Goal: Contribute content: Contribute content

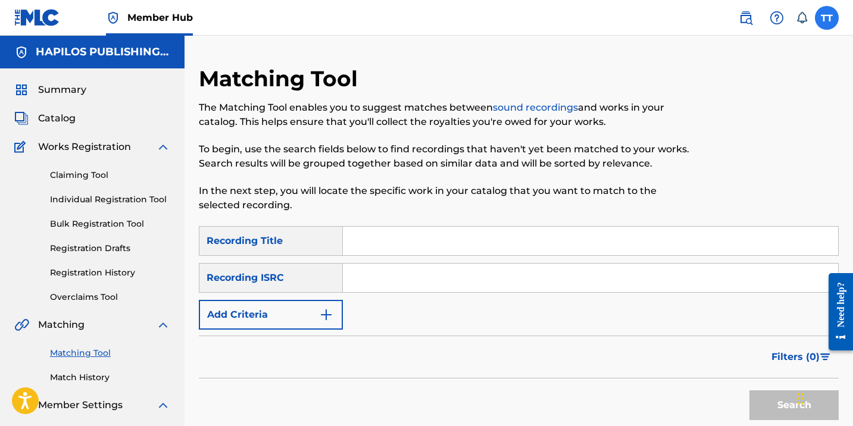
click at [834, 23] on label at bounding box center [827, 18] width 24 height 24
click at [826, 18] on input "TT [PERSON_NAME] [EMAIL_ADDRESS][DOMAIN_NAME] Notification Preferences Profile …" at bounding box center [826, 18] width 0 height 0
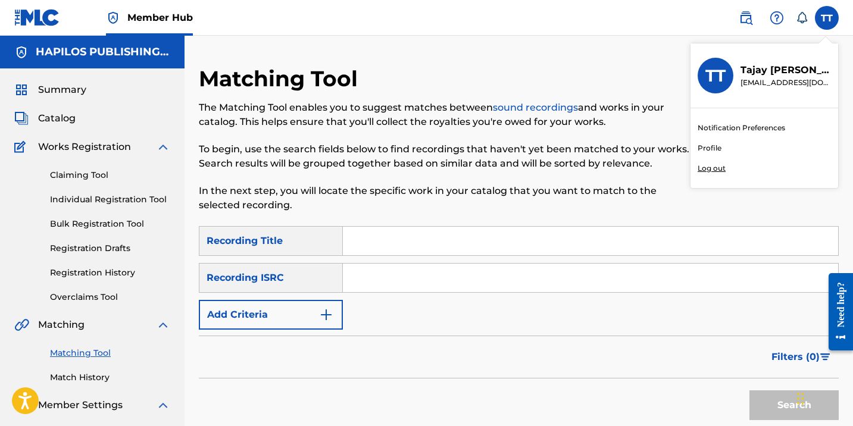
click at [745, 168] on div "Notification Preferences Profile Log out" at bounding box center [764, 148] width 148 height 80
click at [826, 18] on input "TT [PERSON_NAME] [EMAIL_ADDRESS][DOMAIN_NAME] Notification Preferences Profile …" at bounding box center [826, 18] width 0 height 0
click at [727, 168] on div "Notification Preferences Profile Log out" at bounding box center [764, 148] width 148 height 80
click at [826, 18] on input "TT [PERSON_NAME] [EMAIL_ADDRESS][DOMAIN_NAME] Notification Preferences Profile …" at bounding box center [826, 18] width 0 height 0
click at [709, 170] on p "Log out" at bounding box center [711, 168] width 28 height 11
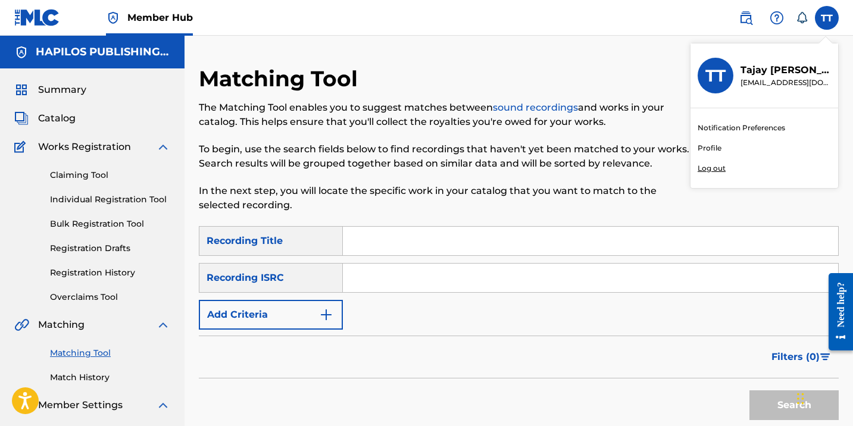
click at [826, 18] on input "TT [PERSON_NAME] [EMAIL_ADDRESS][DOMAIN_NAME] Notification Preferences Profile …" at bounding box center [826, 18] width 0 height 0
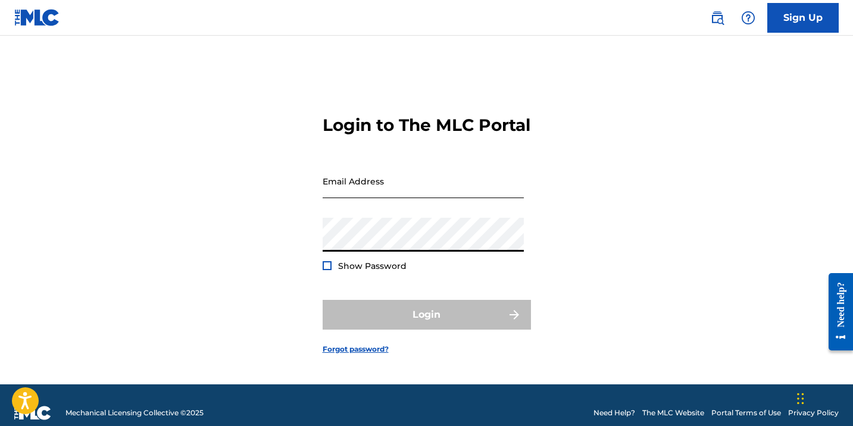
click at [383, 188] on input "Email Address" at bounding box center [422, 181] width 201 height 34
click at [327, 270] on div at bounding box center [326, 265] width 9 height 9
click at [357, 196] on input "T" at bounding box center [422, 181] width 201 height 34
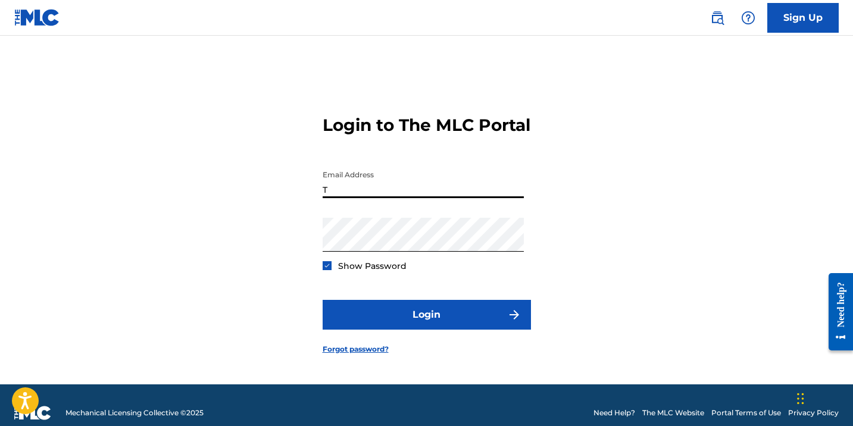
click at [333, 198] on input "T" at bounding box center [422, 181] width 201 height 34
type input "[EMAIL_ADDRESS][DOMAIN_NAME]"
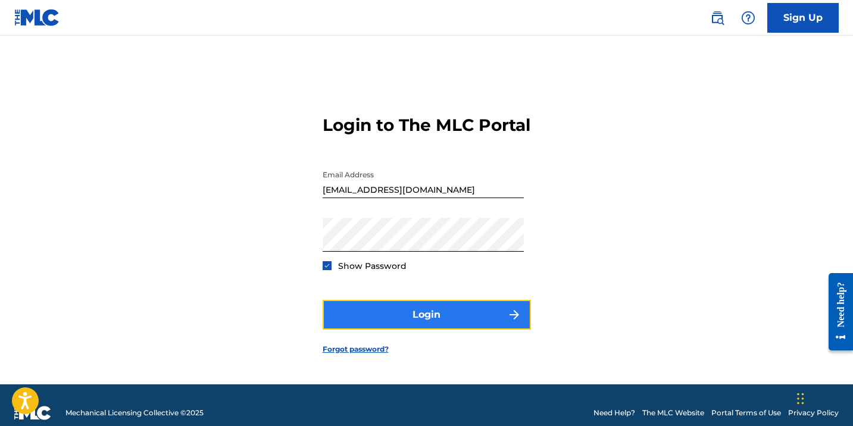
click at [408, 330] on button "Login" at bounding box center [426, 315] width 208 height 30
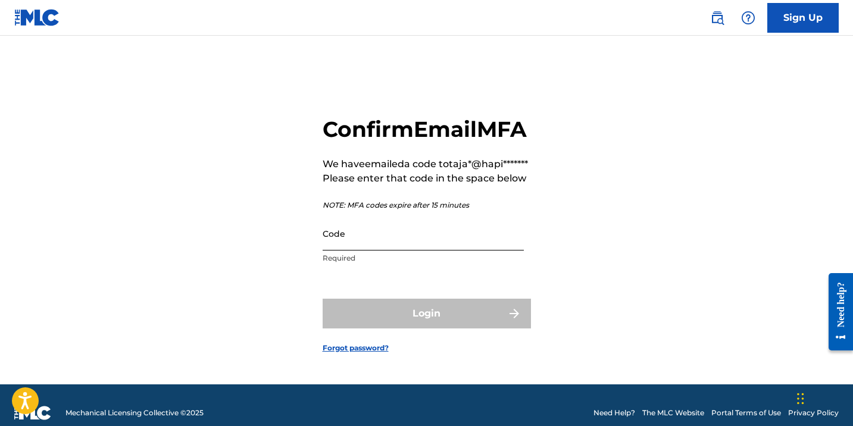
click at [432, 250] on input "Code" at bounding box center [422, 234] width 201 height 34
paste input "975688"
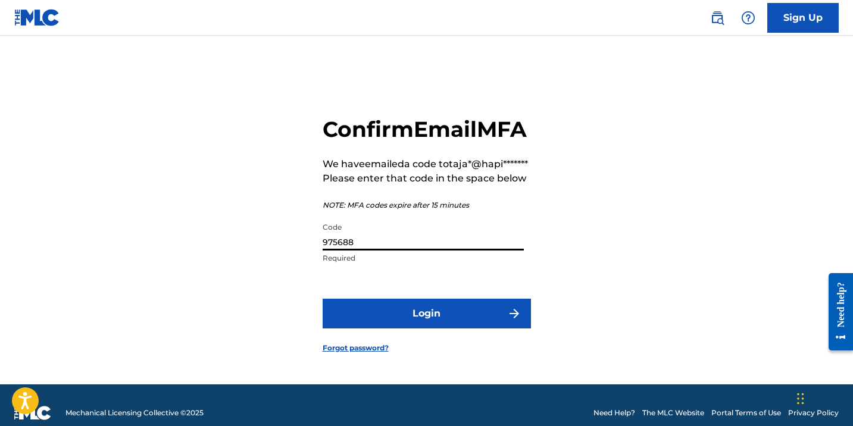
type input "975688"
click at [322, 299] on button "Login" at bounding box center [426, 314] width 208 height 30
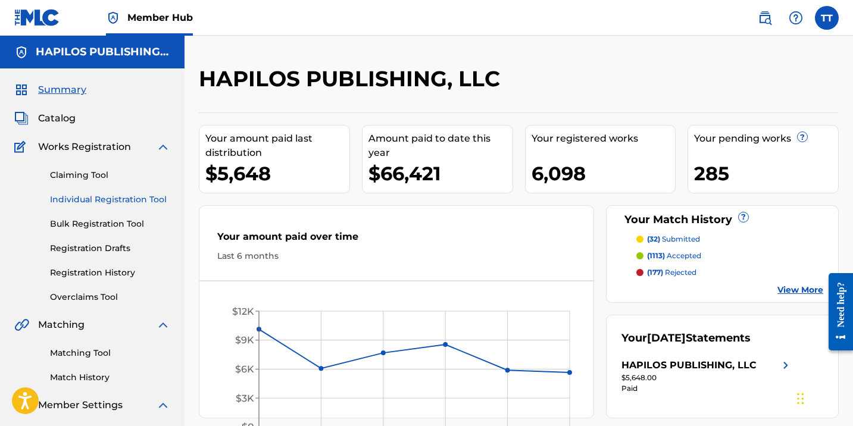
click at [149, 200] on link "Individual Registration Tool" at bounding box center [110, 199] width 120 height 12
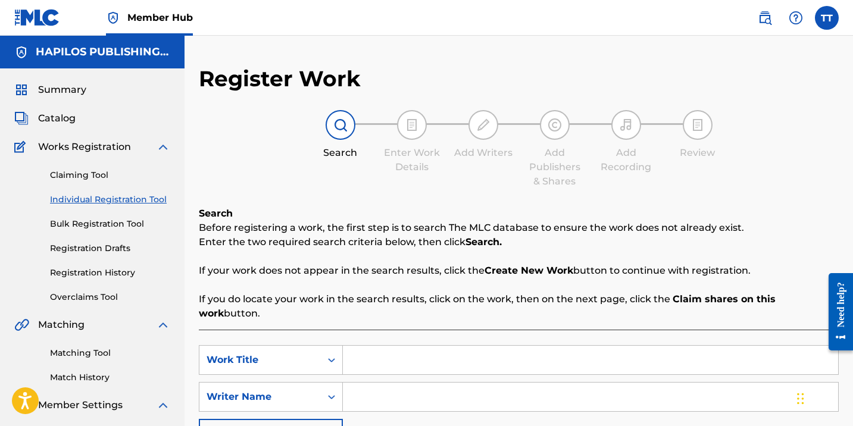
click at [356, 346] on input "Search Form" at bounding box center [590, 360] width 495 height 29
paste input "975688"
click at [357, 346] on input "975688" at bounding box center [590, 360] width 495 height 29
paste input "CAN'T MANAGE"
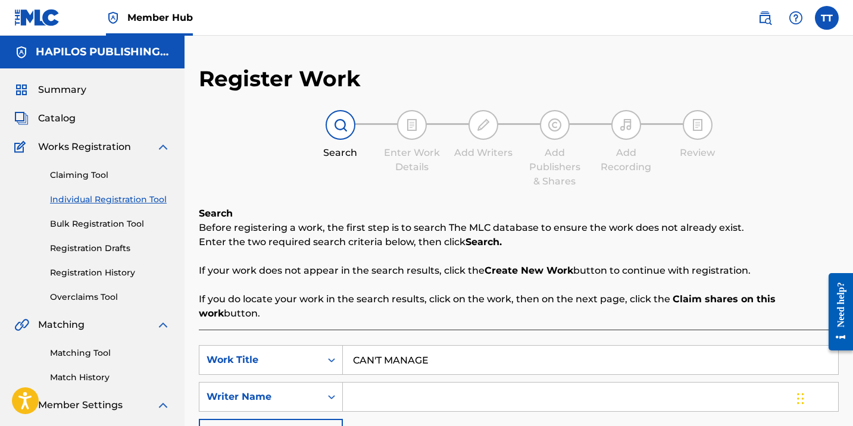
type input "CAN'T MANAGE"
click at [431, 389] on input "Search Form" at bounding box center [590, 397] width 495 height 29
paste input "ACKEME [PERSON_NAME]"
type input "ACKEME [PERSON_NAME]"
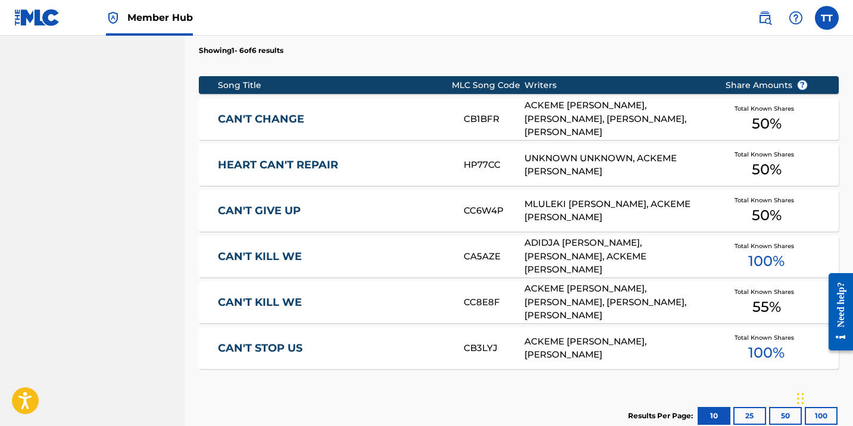
scroll to position [603, 0]
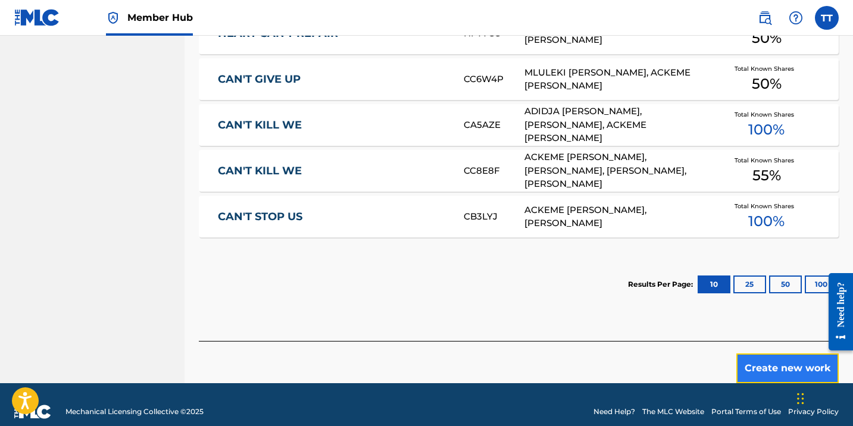
click at [751, 353] on button "Create new work" at bounding box center [787, 368] width 102 height 30
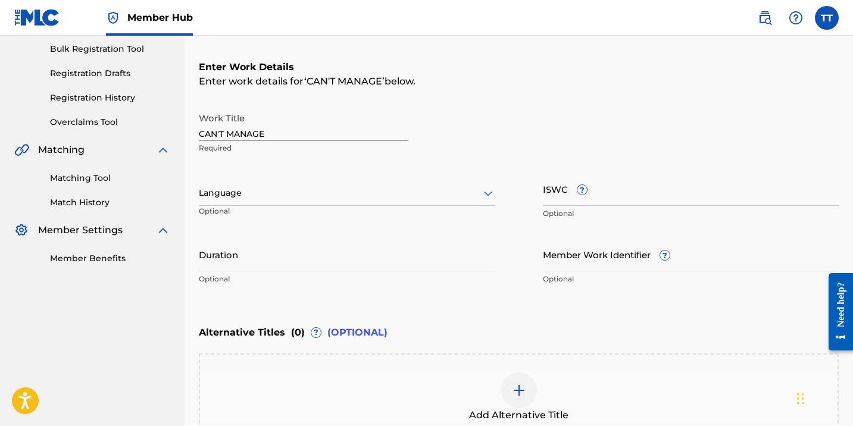
scroll to position [177, 0]
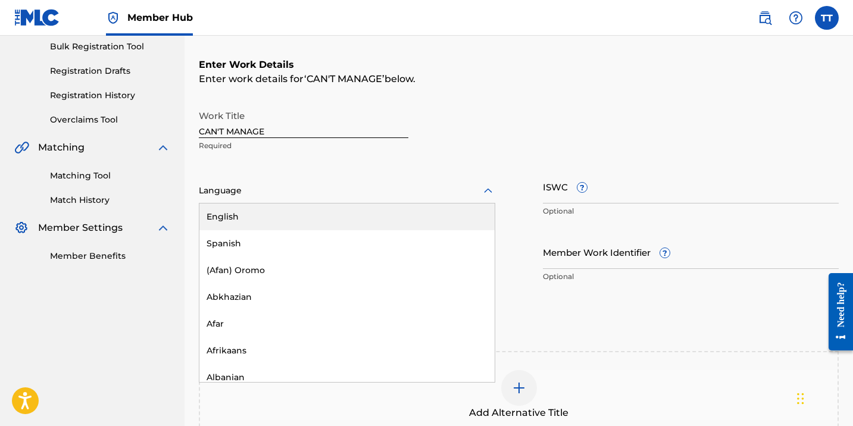
click at [397, 199] on div "Language" at bounding box center [347, 190] width 296 height 25
click at [394, 205] on div "English" at bounding box center [346, 216] width 295 height 27
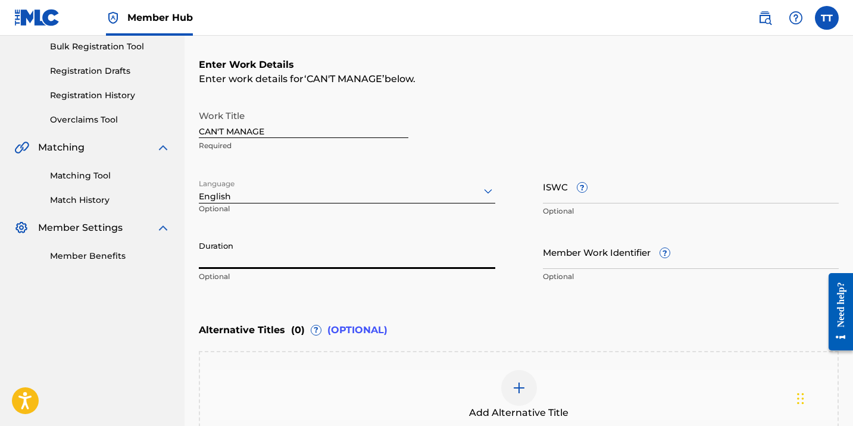
click at [352, 243] on input "Duration" at bounding box center [347, 252] width 296 height 34
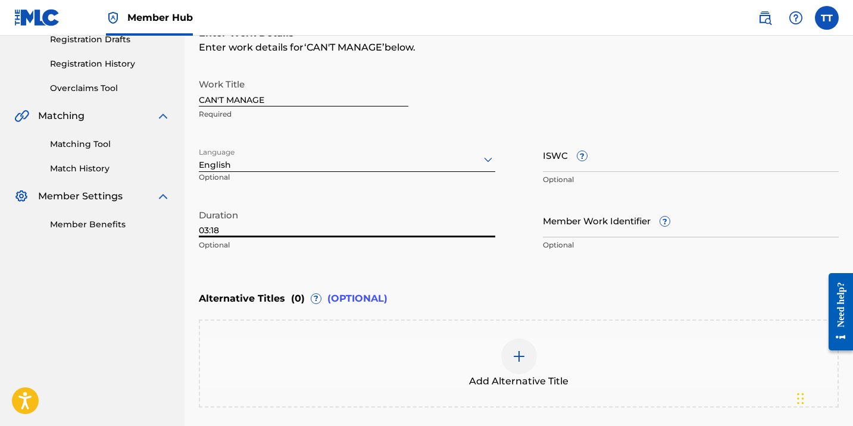
scroll to position [208, 0]
type input "03:18"
click at [262, 102] on input "CAN'T MANAGE" at bounding box center [303, 88] width 209 height 34
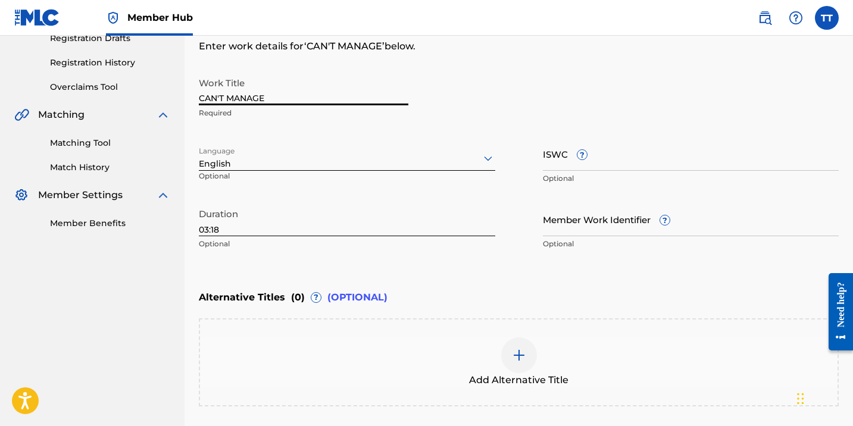
click at [262, 102] on input "CAN'T MANAGE" at bounding box center [303, 88] width 209 height 34
click at [509, 349] on div at bounding box center [519, 355] width 36 height 36
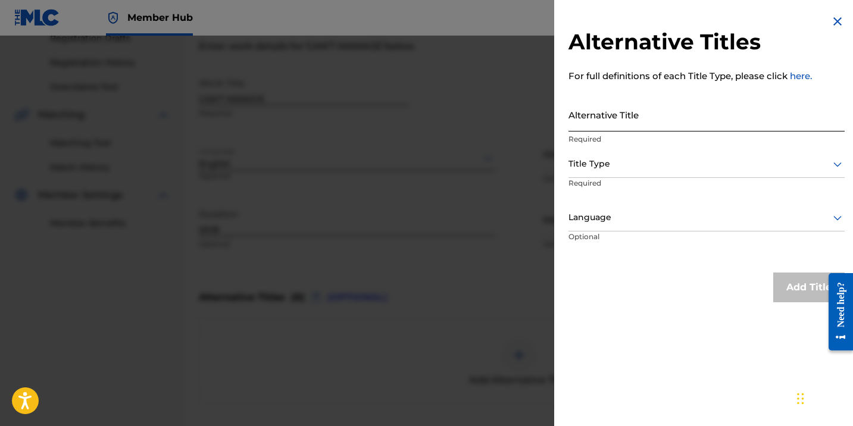
click at [580, 115] on input "Alternative Title" at bounding box center [706, 115] width 276 height 34
paste input "CAN'T MANAGE"
type input "CAN'T MANAGE (RADIO EDIT)"
click at [597, 178] on p "Required" at bounding box center [613, 191] width 91 height 27
click at [588, 166] on div at bounding box center [706, 163] width 276 height 15
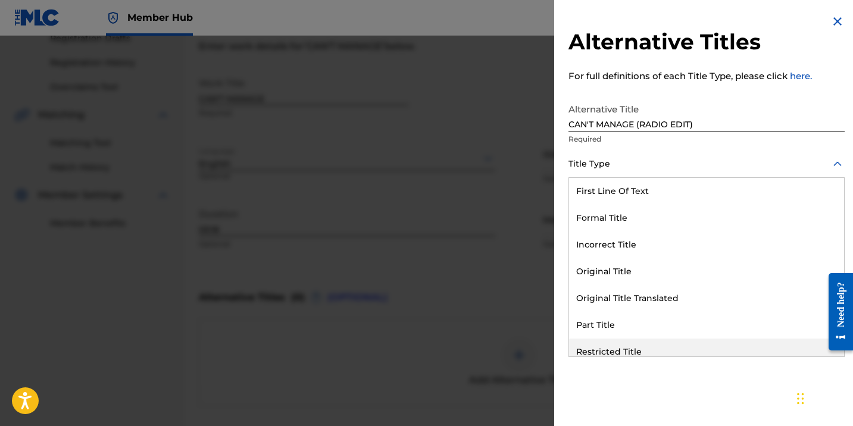
scroll to position [116, 0]
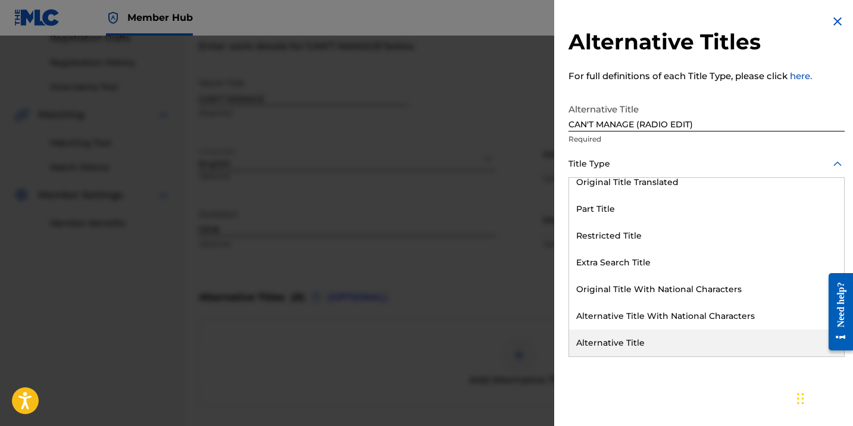
click at [590, 343] on div "Alternative Title" at bounding box center [706, 343] width 275 height 27
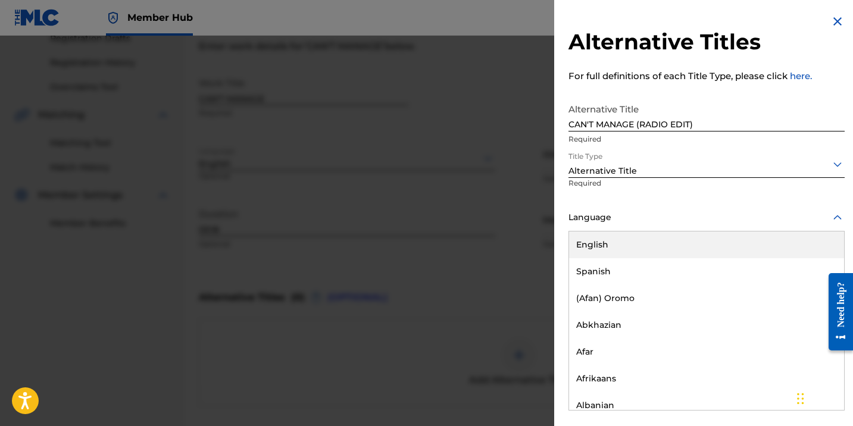
click at [581, 219] on div at bounding box center [706, 217] width 276 height 15
click at [581, 249] on div "English" at bounding box center [706, 244] width 275 height 27
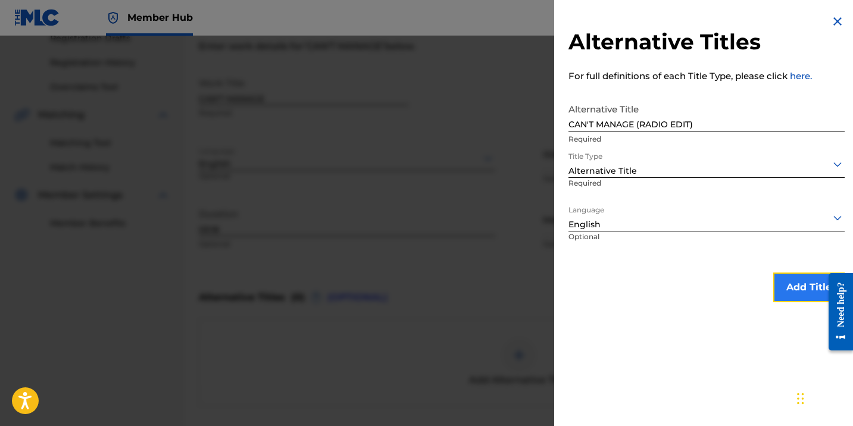
click at [798, 282] on button "Add Title" at bounding box center [808, 288] width 71 height 30
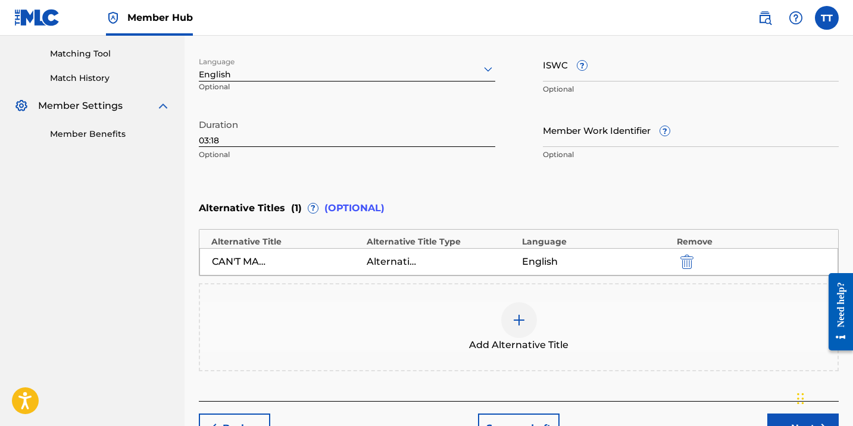
scroll to position [343, 0]
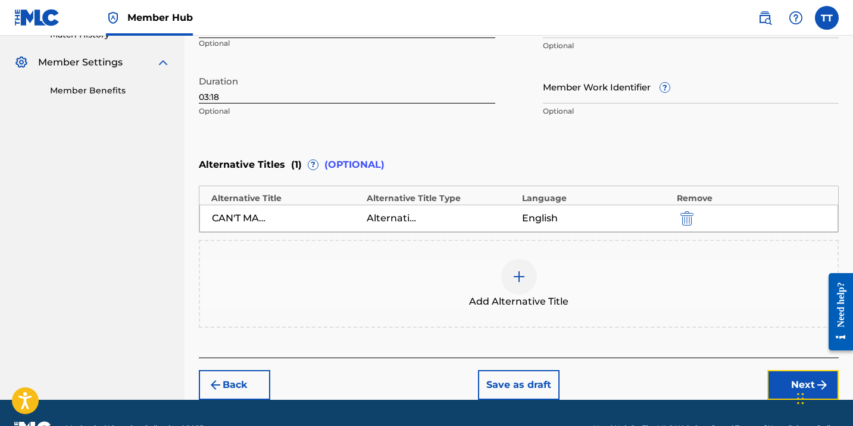
click at [782, 376] on button "Next" at bounding box center [802, 385] width 71 height 30
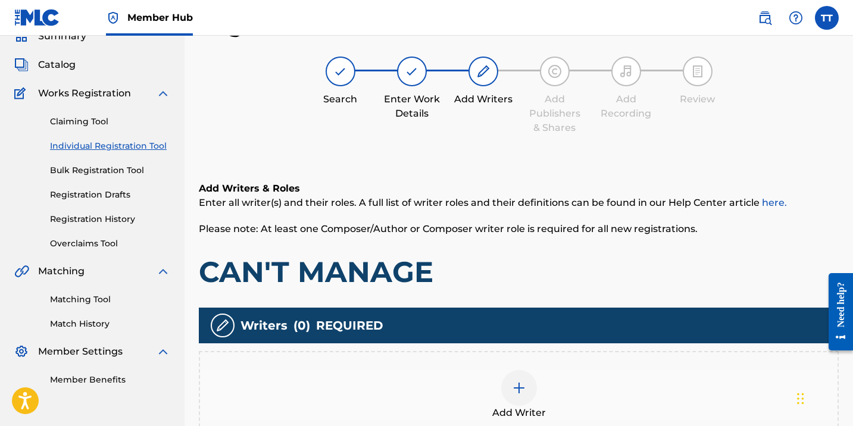
scroll to position [223, 0]
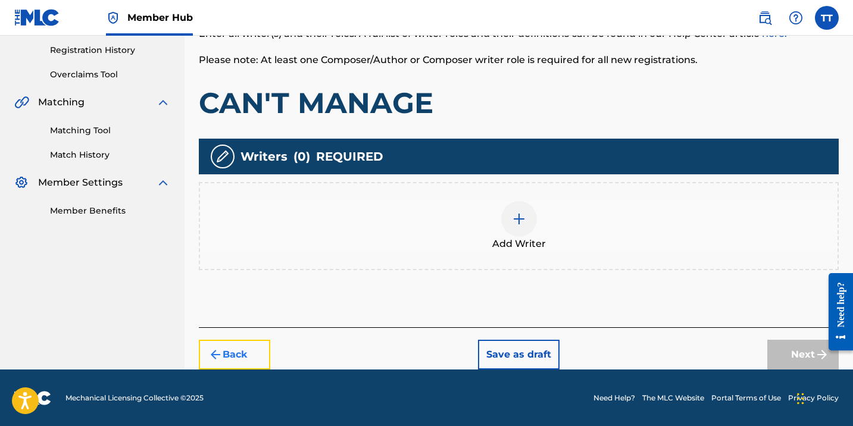
click at [254, 356] on button "Back" at bounding box center [234, 355] width 71 height 30
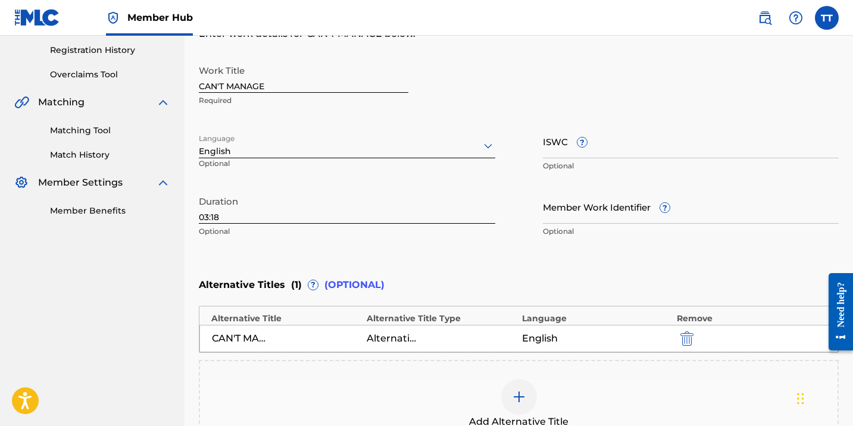
click at [239, 342] on div "CAN'T MANAGE (RADIO EDIT)" at bounding box center [239, 338] width 54 height 14
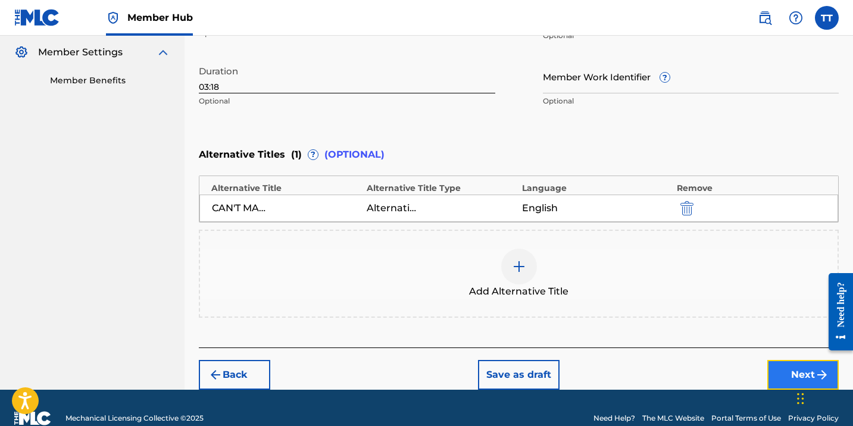
click at [789, 371] on button "Next" at bounding box center [802, 375] width 71 height 30
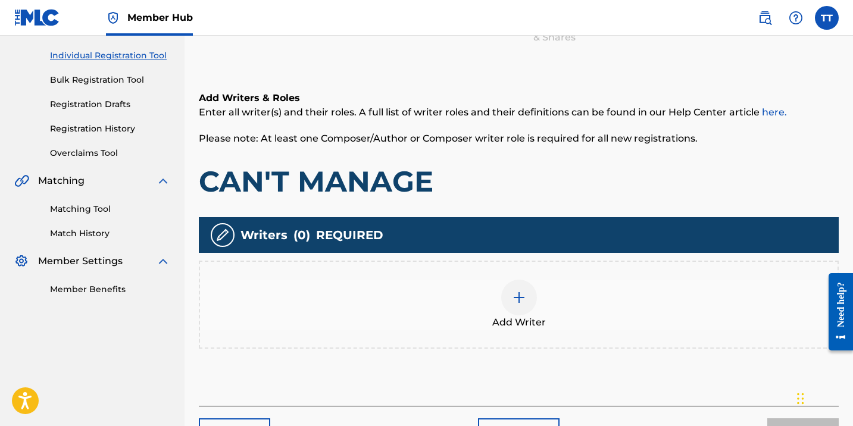
scroll to position [152, 0]
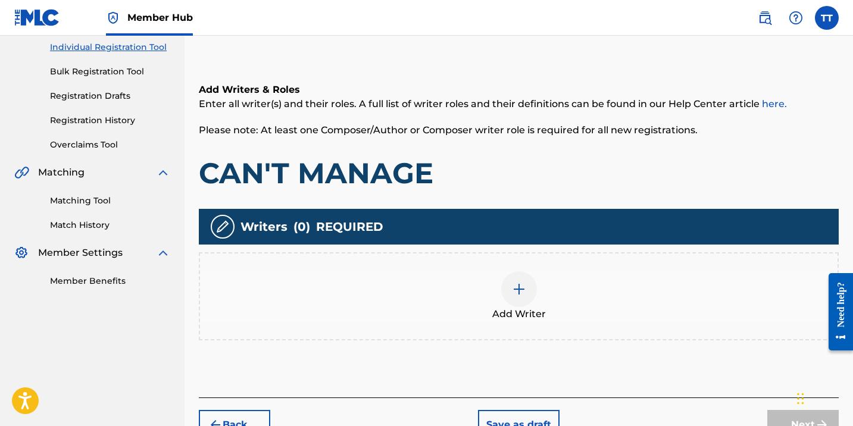
click at [513, 280] on div at bounding box center [519, 289] width 36 height 36
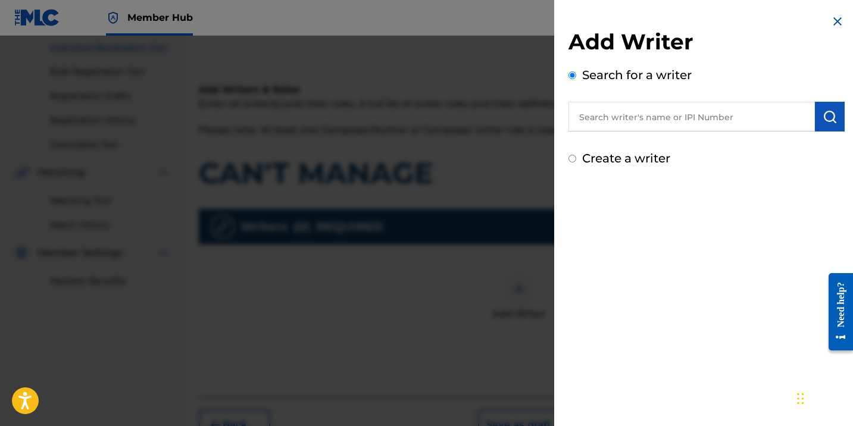
click at [596, 120] on input "text" at bounding box center [691, 117] width 246 height 30
click at [597, 120] on input "text" at bounding box center [691, 117] width 246 height 30
paste input "369227533"
click at [574, 112] on input "369227533" at bounding box center [691, 117] width 246 height 30
type input "00369227533"
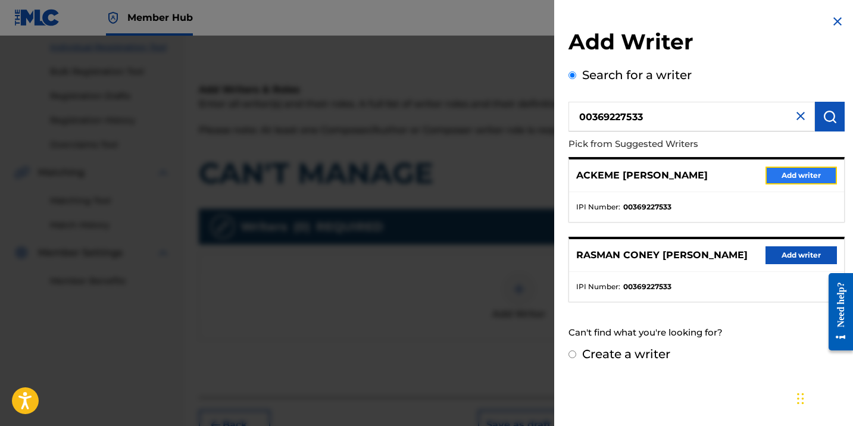
click at [778, 169] on button "Add writer" at bounding box center [800, 176] width 71 height 18
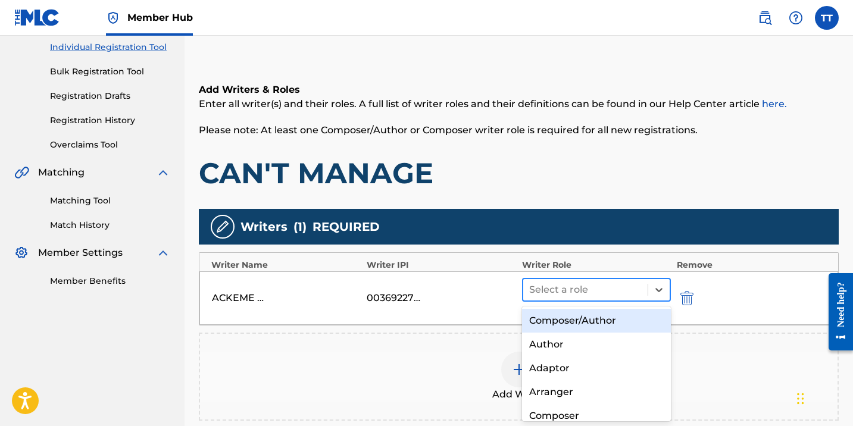
click at [616, 283] on div at bounding box center [585, 289] width 112 height 17
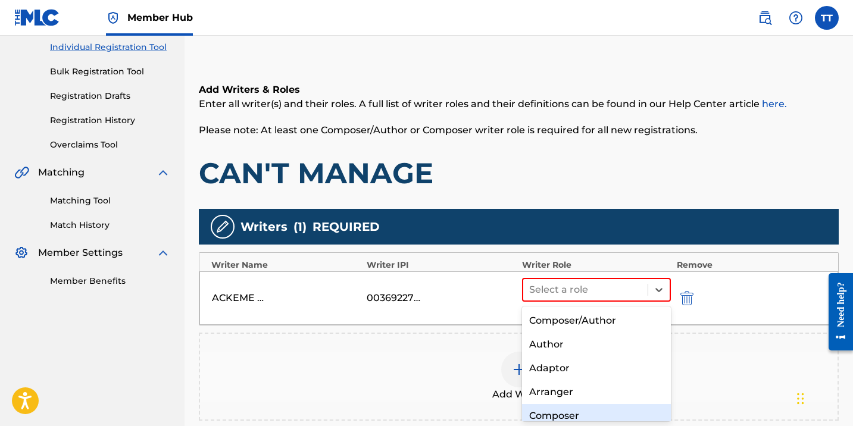
click at [627, 405] on div "Composer" at bounding box center [596, 416] width 149 height 24
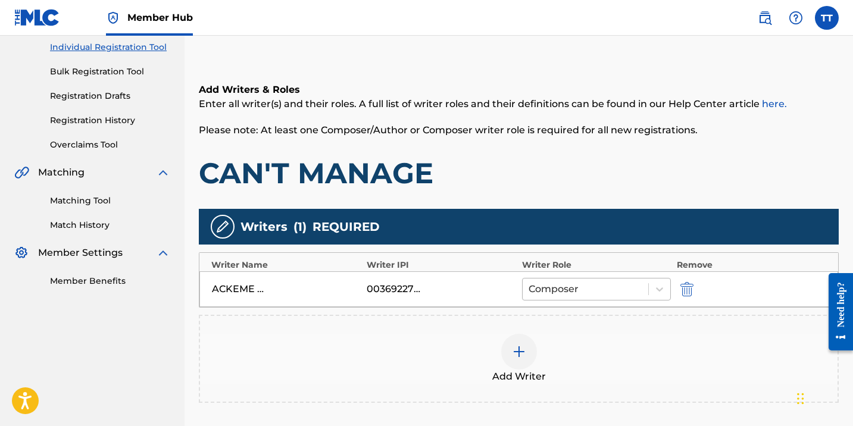
click at [601, 285] on div at bounding box center [585, 289] width 114 height 17
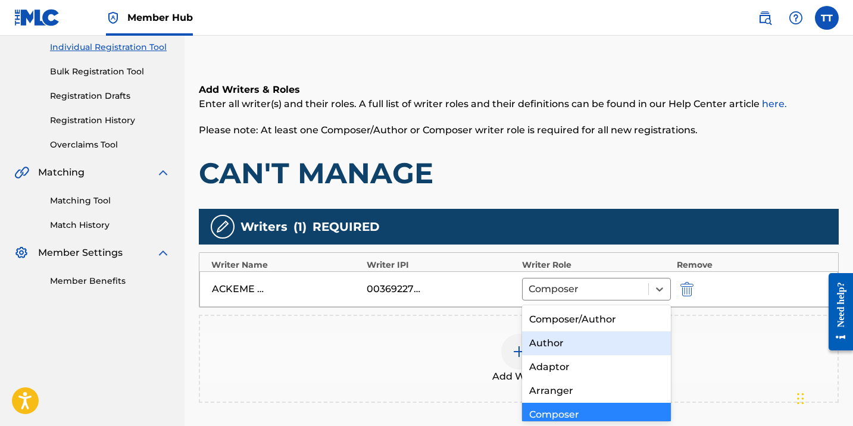
click at [591, 346] on div "Author" at bounding box center [596, 343] width 149 height 24
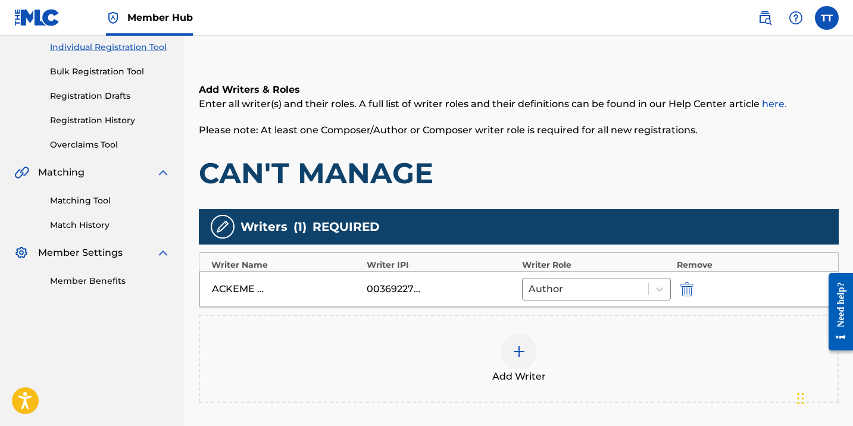
click at [510, 361] on div at bounding box center [519, 352] width 36 height 36
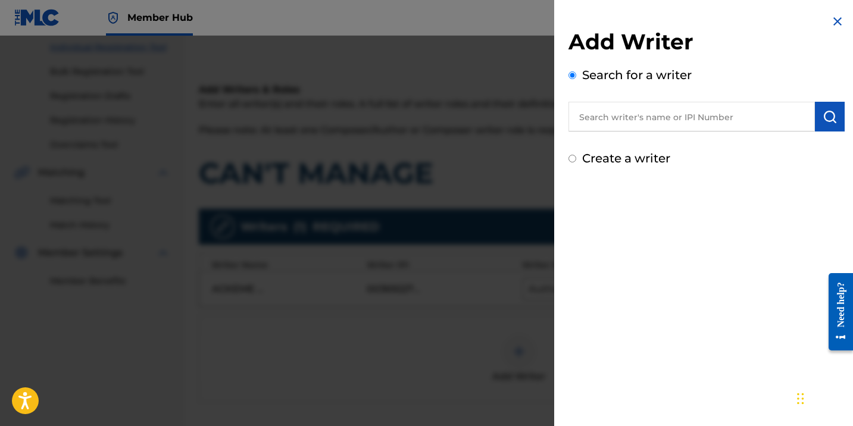
click at [613, 112] on input "text" at bounding box center [691, 117] width 246 height 30
paste input "1131286098"
click at [574, 112] on input "1131286098" at bounding box center [691, 117] width 246 height 30
type input "01131286098"
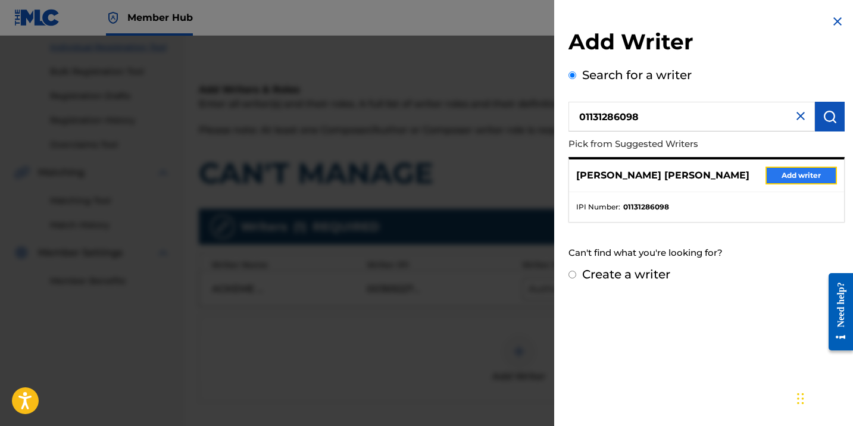
click at [782, 180] on button "Add writer" at bounding box center [800, 176] width 71 height 18
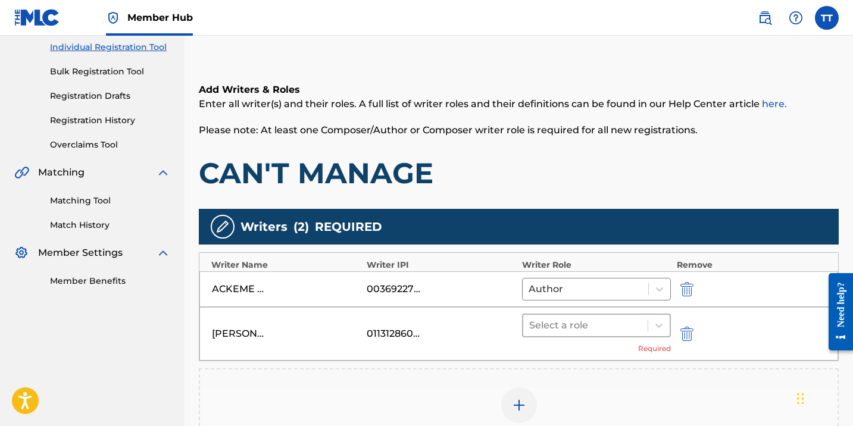
click at [612, 325] on div at bounding box center [585, 325] width 112 height 17
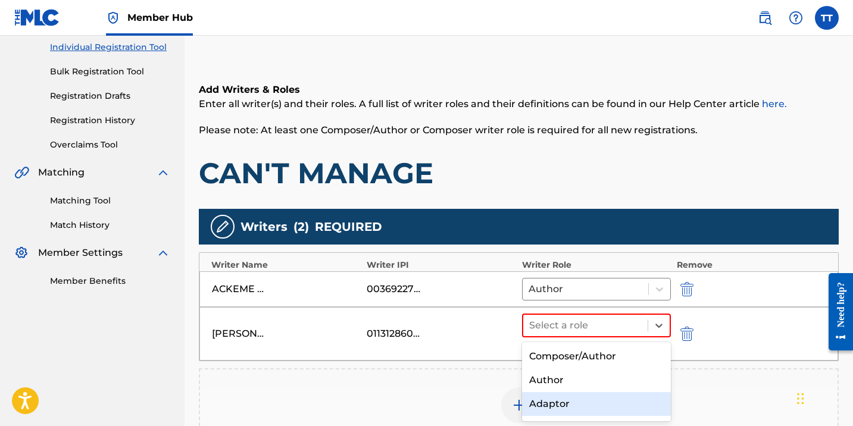
scroll to position [52, 0]
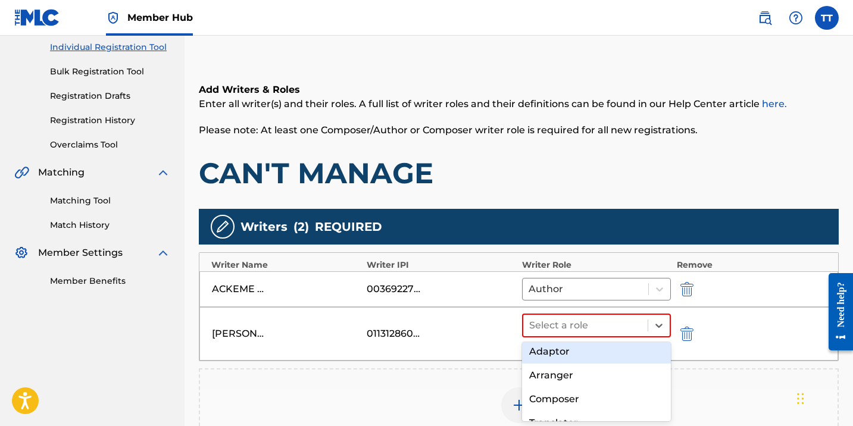
click at [581, 400] on div "Composer" at bounding box center [596, 399] width 149 height 24
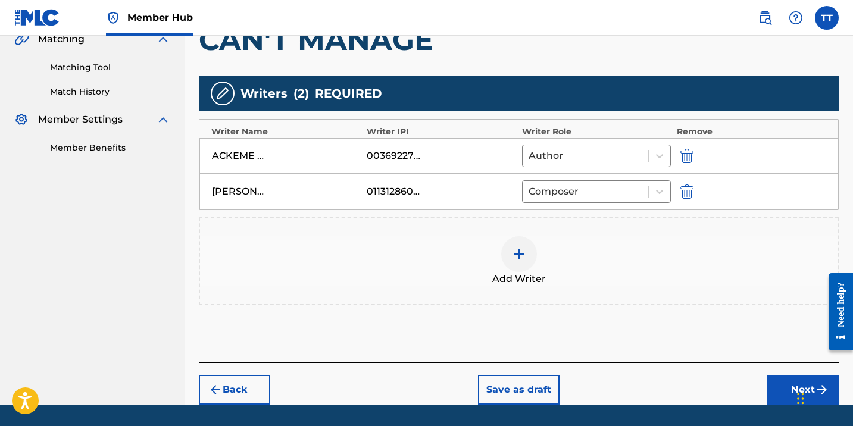
scroll to position [321, 0]
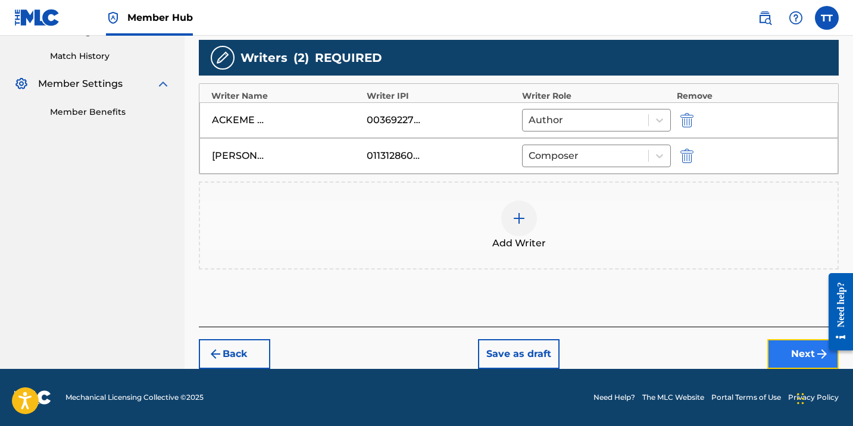
click at [781, 355] on button "Next" at bounding box center [802, 354] width 71 height 30
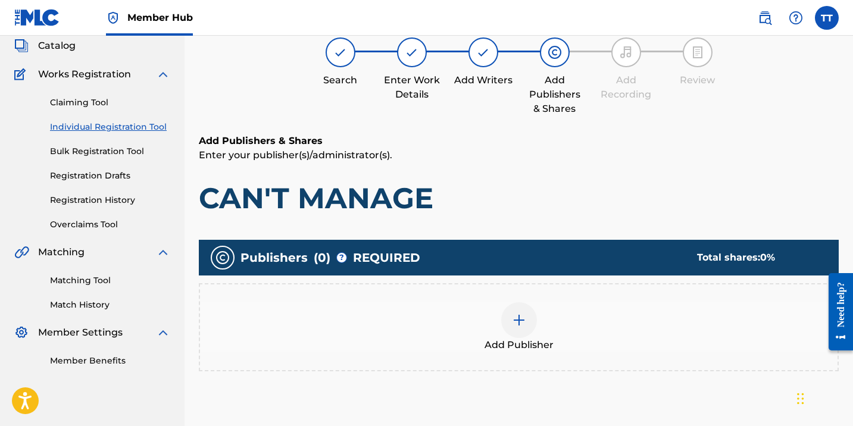
scroll to position [54, 0]
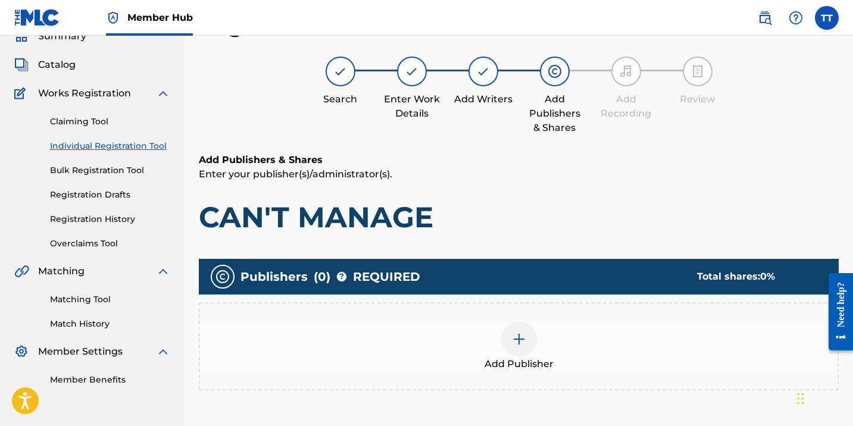
click at [603, 337] on div "Add Publisher" at bounding box center [518, 346] width 637 height 50
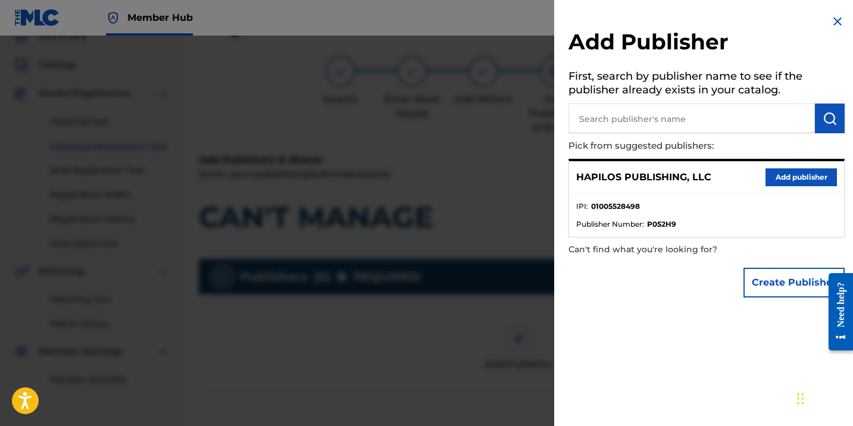
scroll to position [125, 0]
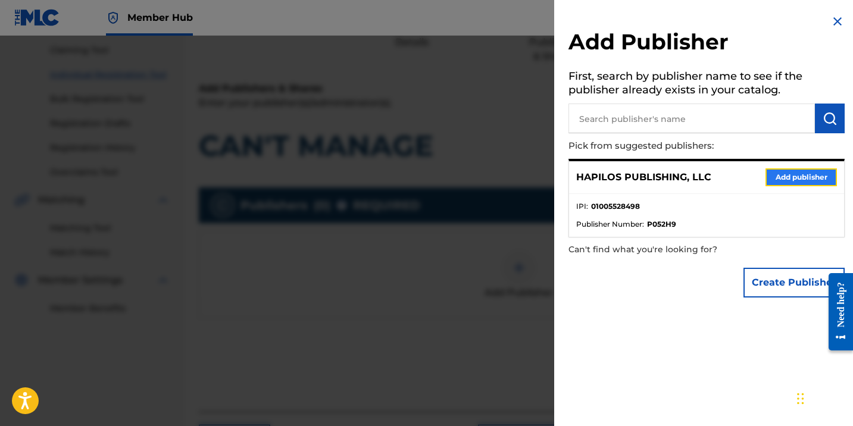
click at [785, 173] on button "Add publisher" at bounding box center [800, 177] width 71 height 18
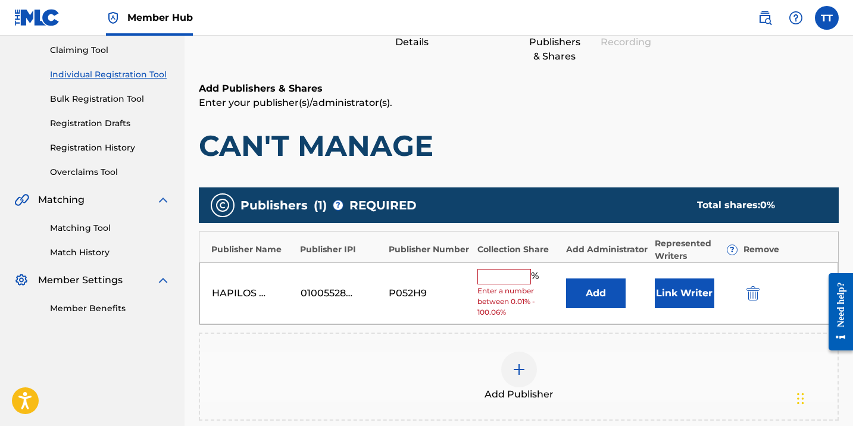
click at [500, 275] on input "text" at bounding box center [504, 276] width 54 height 15
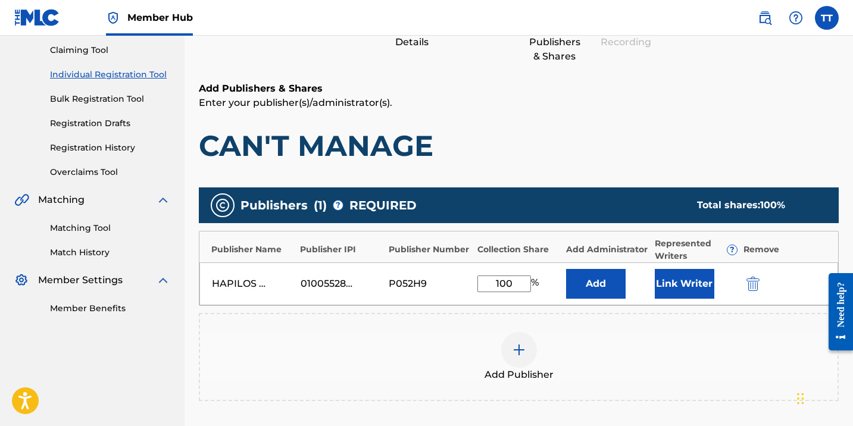
click at [504, 279] on input "100" at bounding box center [504, 283] width 54 height 17
click at [504, 280] on input "100" at bounding box center [504, 283] width 54 height 17
type input "50"
click at [706, 294] on button "Link Writer" at bounding box center [683, 284] width 59 height 30
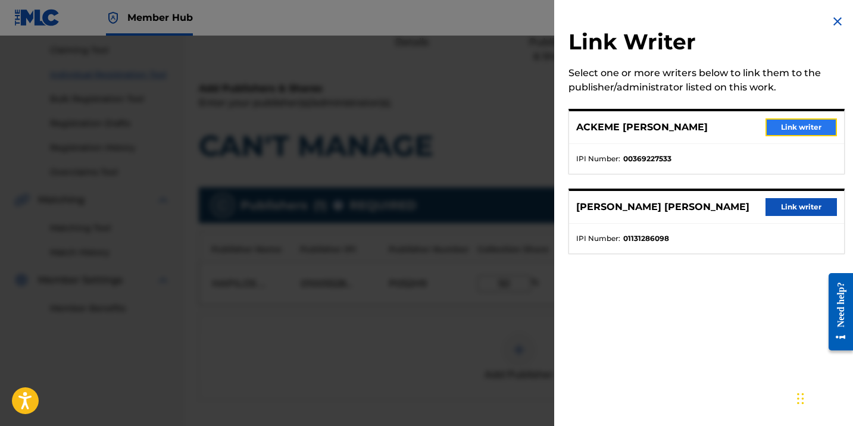
click at [775, 126] on button "Link writer" at bounding box center [800, 127] width 71 height 18
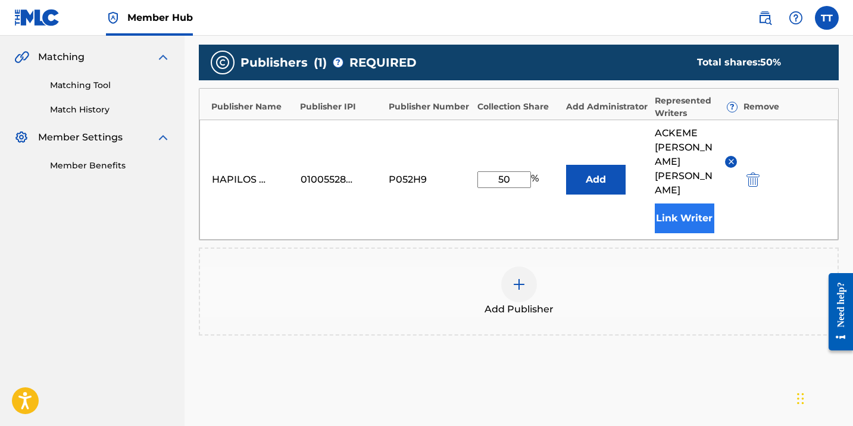
scroll to position [303, 0]
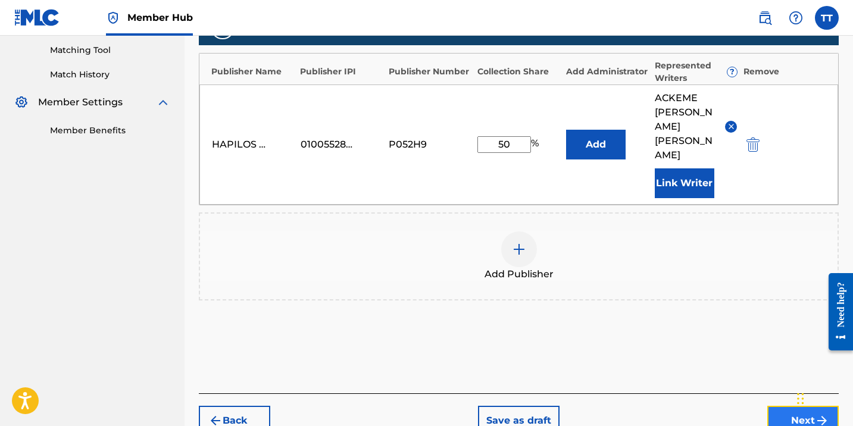
click at [790, 406] on button "Next" at bounding box center [802, 421] width 71 height 30
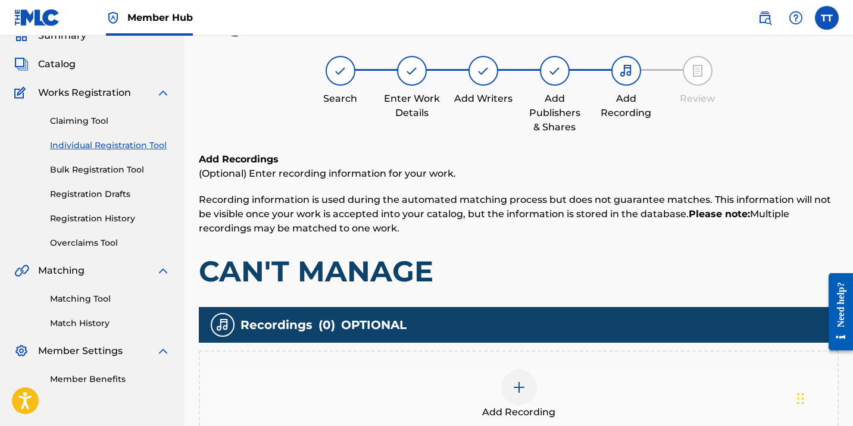
scroll to position [54, 0]
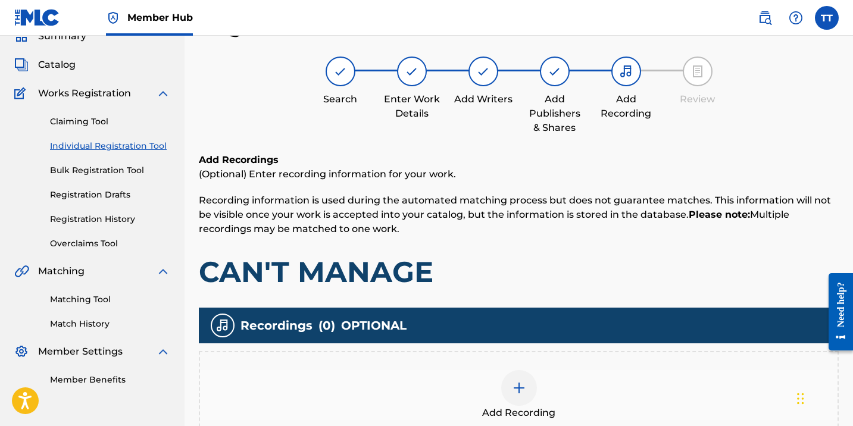
click at [527, 377] on div at bounding box center [519, 388] width 36 height 36
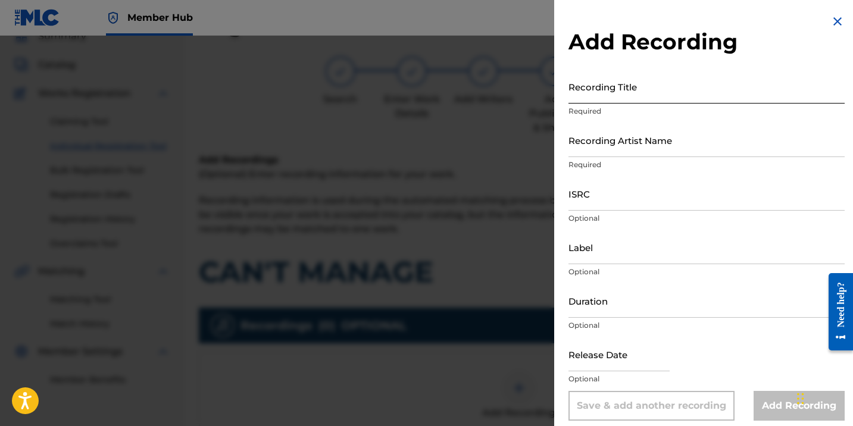
click at [599, 85] on input "Recording Title" at bounding box center [706, 87] width 276 height 34
paste input "CAN'T MANAGE"
type input "CAN'T MANAGE"
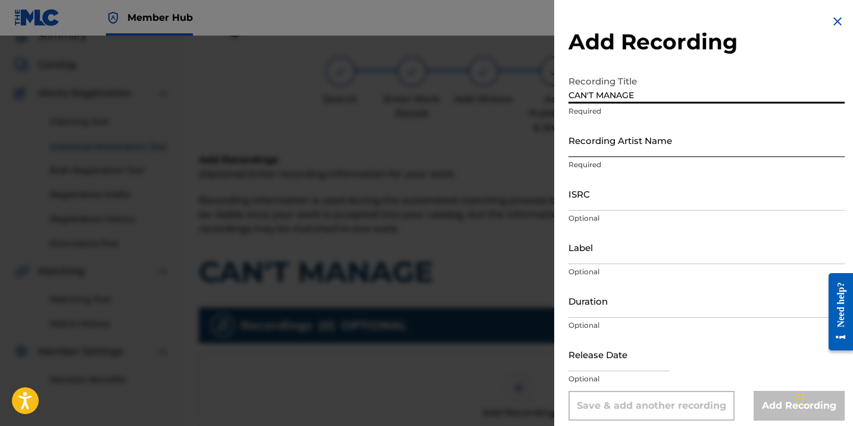
click at [626, 146] on input "Recording Artist Name" at bounding box center [706, 140] width 276 height 34
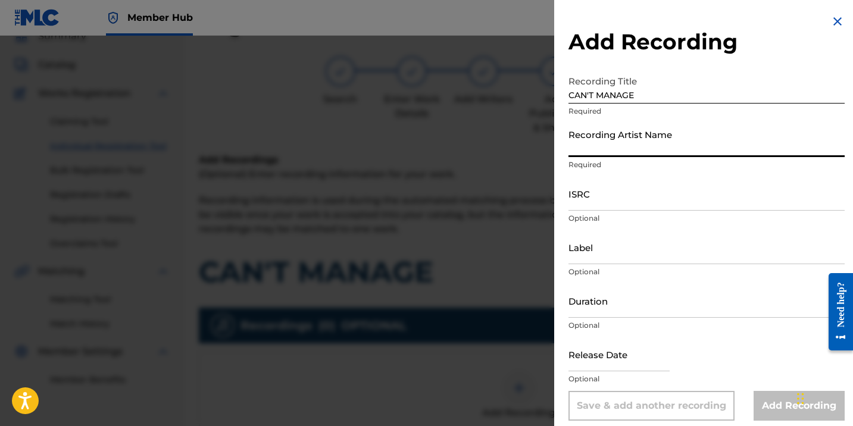
paste input "CHRONIC LAW; DITRUTH"
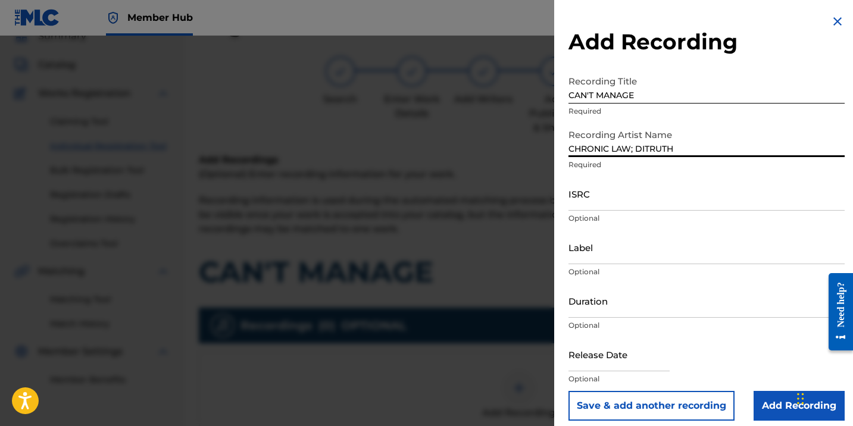
type input "CHRONIC LAW; DITRUTH"
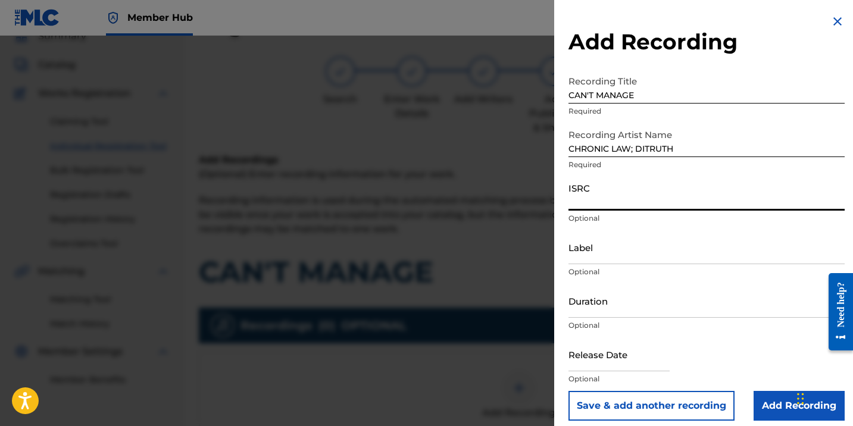
click at [599, 200] on input "ISRC" at bounding box center [706, 194] width 276 height 34
paste input "QZTPX2542206"
type input "QZTPX2542206"
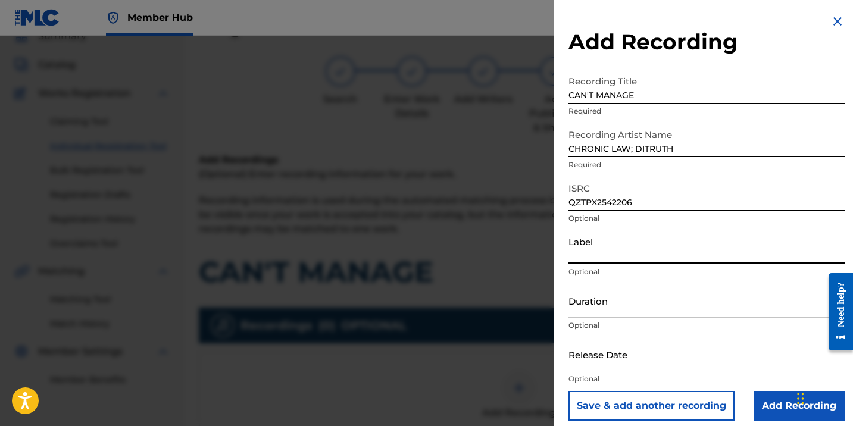
click at [631, 255] on input "Label" at bounding box center [706, 247] width 276 height 34
paste input "DITRUTH RECORDS || TOPALONE RECORDS"
type input "DITRUTH RECORDS || TOPALONE RECORDS"
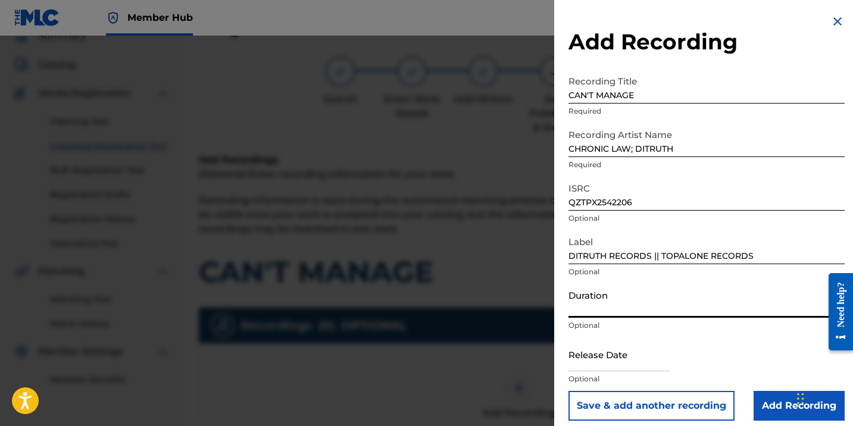
click at [621, 305] on input "Duration" at bounding box center [706, 301] width 276 height 34
type input "03:18"
click at [615, 359] on input "text" at bounding box center [618, 354] width 101 height 34
select select "8"
select select "2025"
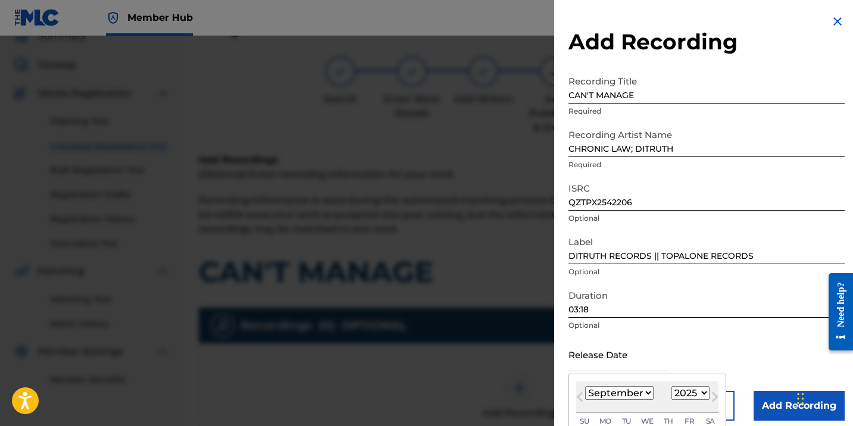
scroll to position [104, 0]
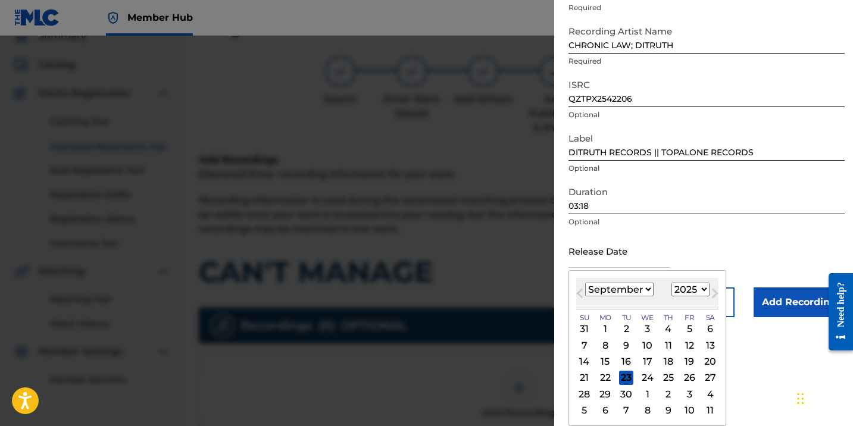
click at [603, 377] on div "22" at bounding box center [605, 378] width 14 height 14
type input "[DATE]"
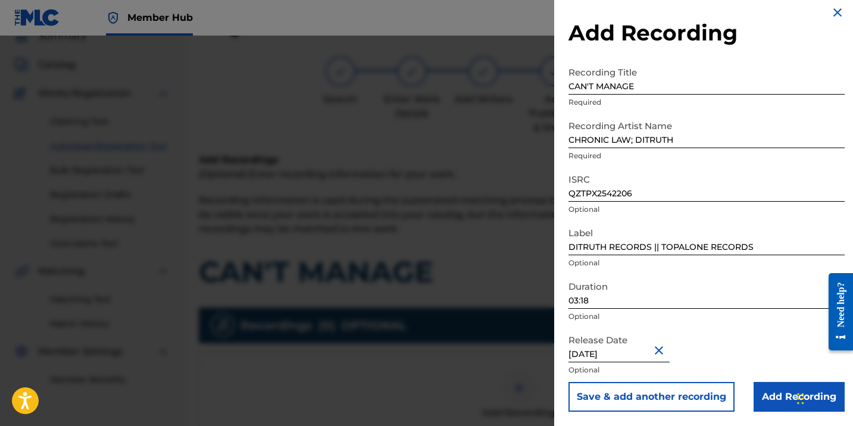
scroll to position [9, 0]
click at [779, 391] on input "Add Recording" at bounding box center [798, 397] width 91 height 30
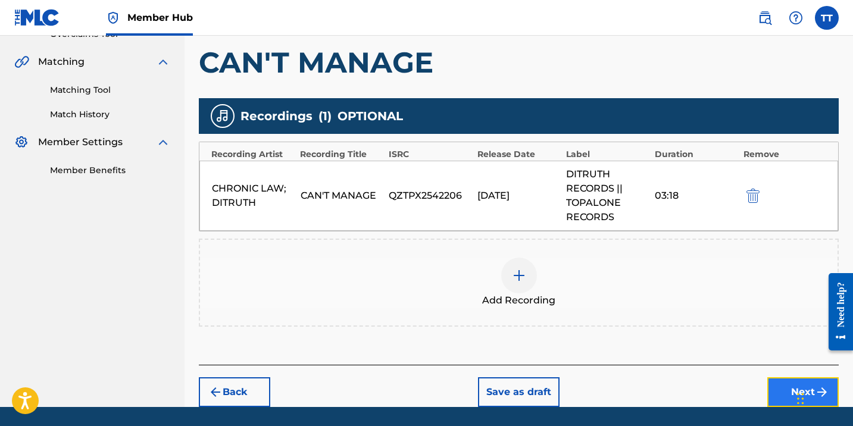
click at [772, 384] on button "Next" at bounding box center [802, 392] width 71 height 30
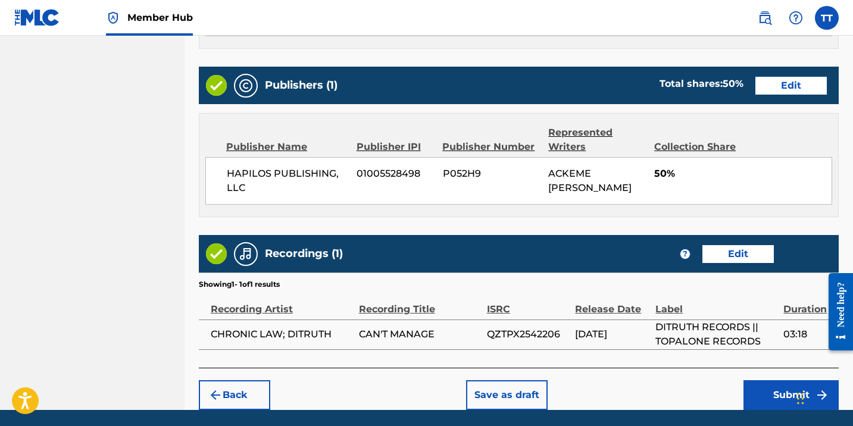
scroll to position [684, 0]
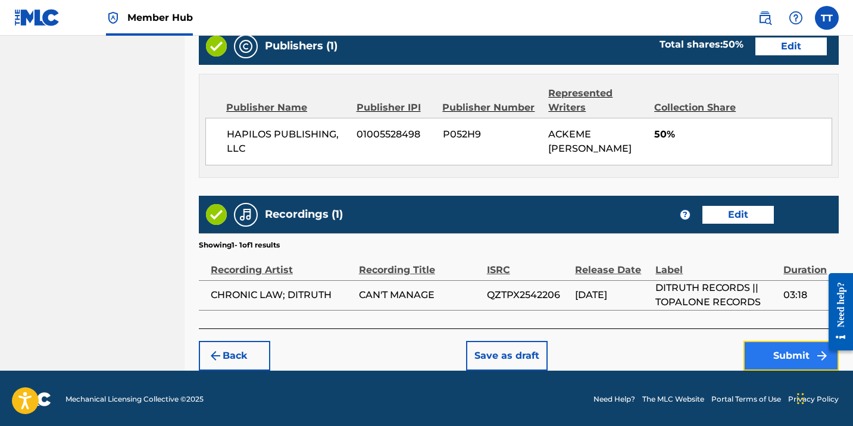
click at [797, 362] on button "Submit" at bounding box center [790, 356] width 95 height 30
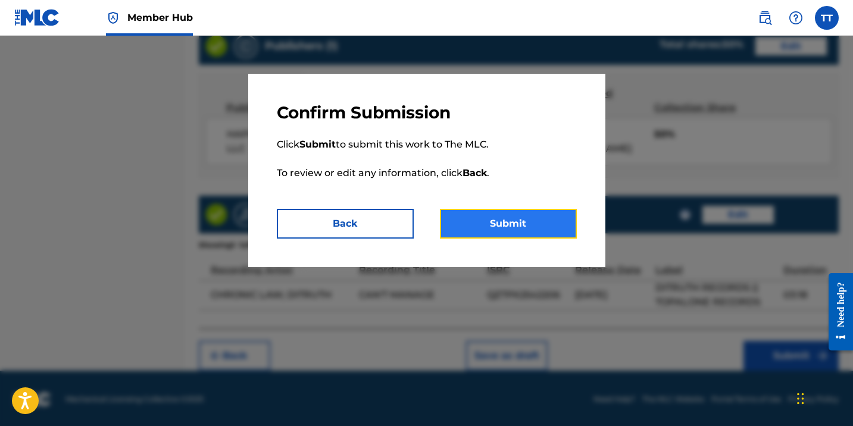
click at [547, 220] on button "Submit" at bounding box center [508, 224] width 137 height 30
